Goal: Task Accomplishment & Management: Complete application form

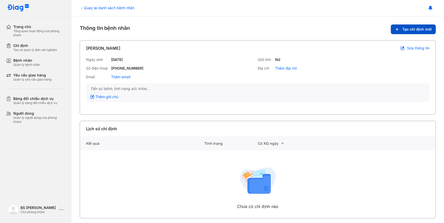
click at [407, 25] on button "Tạo chỉ định mới" at bounding box center [413, 30] width 45 height 10
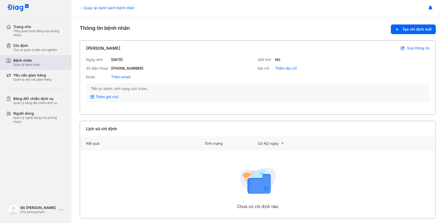
click at [66, 61] on div "Bệnh nhân Quản lý bệnh nhân" at bounding box center [38, 62] width 65 height 15
click at [49, 62] on div "Bệnh nhân Quản lý bệnh nhân" at bounding box center [39, 62] width 52 height 9
click at [38, 64] on div "Quản lý bệnh nhân" at bounding box center [26, 65] width 27 height 4
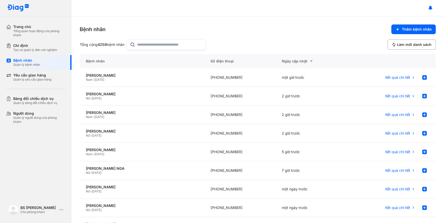
click at [160, 44] on input "text" at bounding box center [169, 45] width 65 height 10
paste input "**********"
type input "**********"
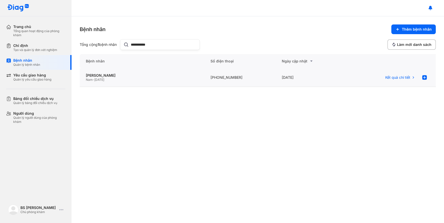
click at [159, 81] on div "Nam - 10/10/1972" at bounding box center [142, 80] width 112 height 4
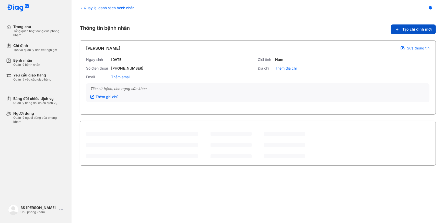
click at [401, 30] on button "Tạo chỉ định mới" at bounding box center [413, 30] width 45 height 10
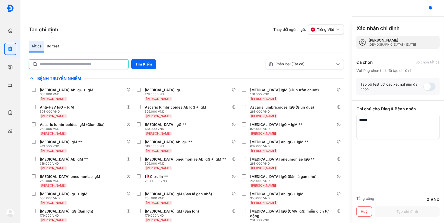
drag, startPoint x: 89, startPoint y: 65, endPoint x: 89, endPoint y: 61, distance: 4.6
click at [89, 62] on input "text" at bounding box center [82, 64] width 85 height 9
click at [55, 48] on div "Bộ test" at bounding box center [52, 47] width 17 height 12
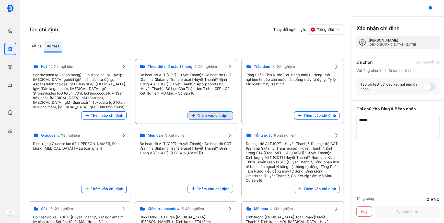
click at [216, 119] on button "Thêm vào chỉ định" at bounding box center [209, 116] width 45 height 8
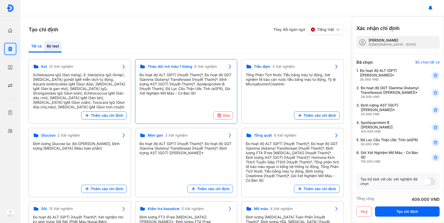
click at [44, 46] on div "Tất cả" at bounding box center [52, 47] width 17 height 12
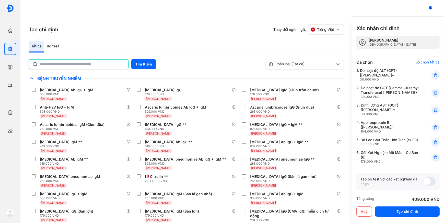
click at [60, 62] on input "text" at bounding box center [82, 64] width 85 height 9
type input "*"
type input "****"
click at [144, 63] on button "Tìm Kiếm" at bounding box center [143, 64] width 25 height 10
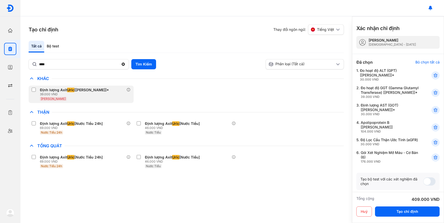
click at [99, 95] on div "39.000 VND" at bounding box center [75, 94] width 71 height 4
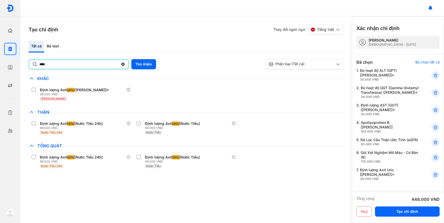
click at [104, 65] on input "****" at bounding box center [78, 64] width 79 height 9
click at [104, 65] on input "text" at bounding box center [82, 64] width 85 height 9
type input "*********"
click at [141, 64] on button "Tìm Kiếm" at bounding box center [143, 64] width 25 height 10
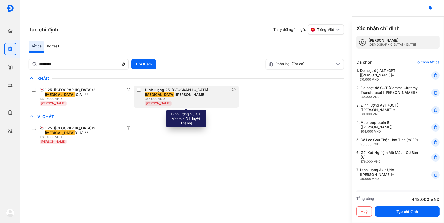
click at [168, 101] on div "[PERSON_NAME]" at bounding box center [188, 103] width 87 height 5
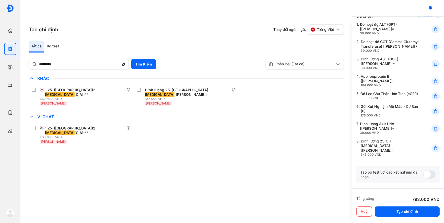
scroll to position [93, 0]
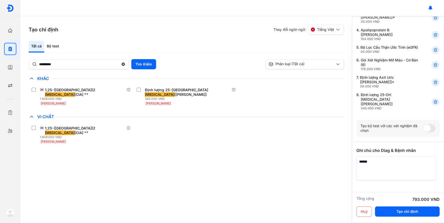
click at [393, 172] on textarea at bounding box center [396, 169] width 80 height 24
type textarea "**********"
click at [399, 214] on button "Tạo chỉ định" at bounding box center [407, 212] width 65 height 10
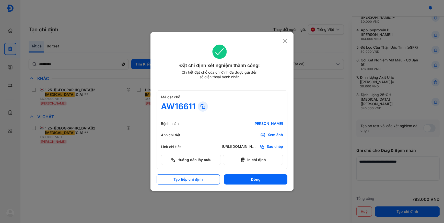
click at [280, 146] on span "Sao chép" at bounding box center [275, 147] width 16 height 5
click at [285, 40] on icon at bounding box center [284, 41] width 5 height 5
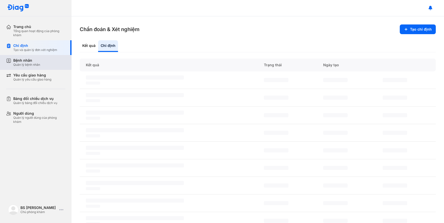
click at [46, 63] on div "Bệnh nhân Quản lý bệnh nhân" at bounding box center [39, 62] width 52 height 9
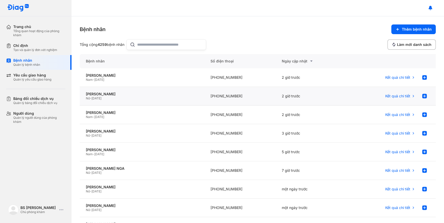
click at [124, 97] on div "Nữ - 18/02/1975" at bounding box center [142, 99] width 112 height 4
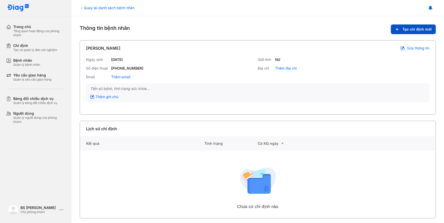
click at [402, 31] on span "Tạo chỉ định mới" at bounding box center [416, 29] width 29 height 5
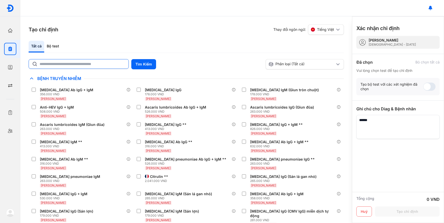
click at [73, 65] on input "text" at bounding box center [83, 64] width 86 height 9
type input "**"
click at [146, 70] on div "** Tìm Kiếm Phân loại (Tất cả) [PERSON_NAME] làm chế độ xem mặc định Chỉ định n…" at bounding box center [186, 141] width 315 height 164
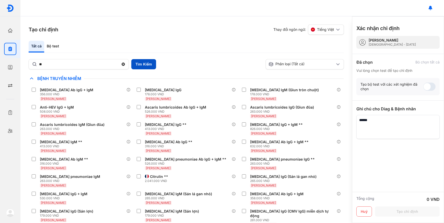
click at [146, 68] on button "Tìm Kiếm" at bounding box center [143, 64] width 25 height 10
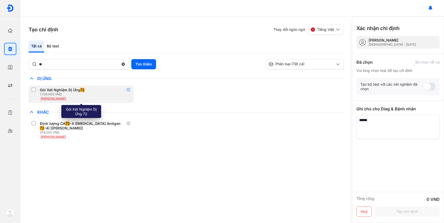
click at [129, 89] on icon at bounding box center [128, 90] width 4 height 4
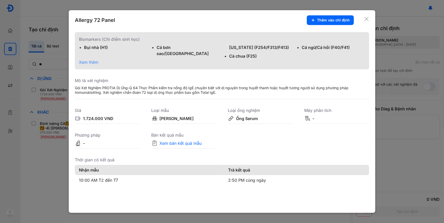
click at [90, 61] on span "Xem thêm" at bounding box center [88, 62] width 19 height 5
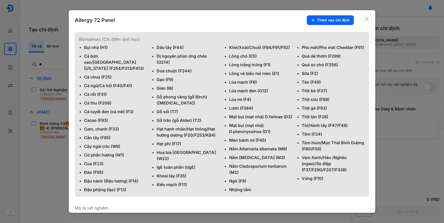
click at [364, 16] on icon at bounding box center [366, 18] width 5 height 5
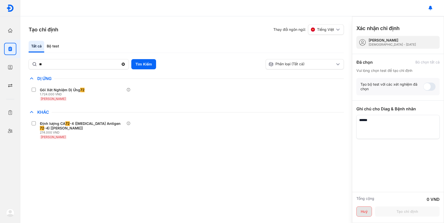
click at [362, 212] on button "Huỷ" at bounding box center [364, 212] width 16 height 10
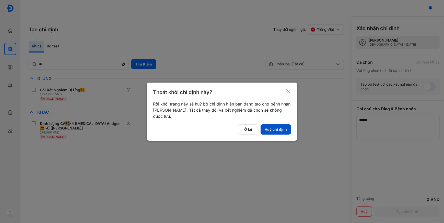
click at [284, 129] on button "Huỷ chỉ định" at bounding box center [276, 130] width 30 height 10
